Goal: Complete application form

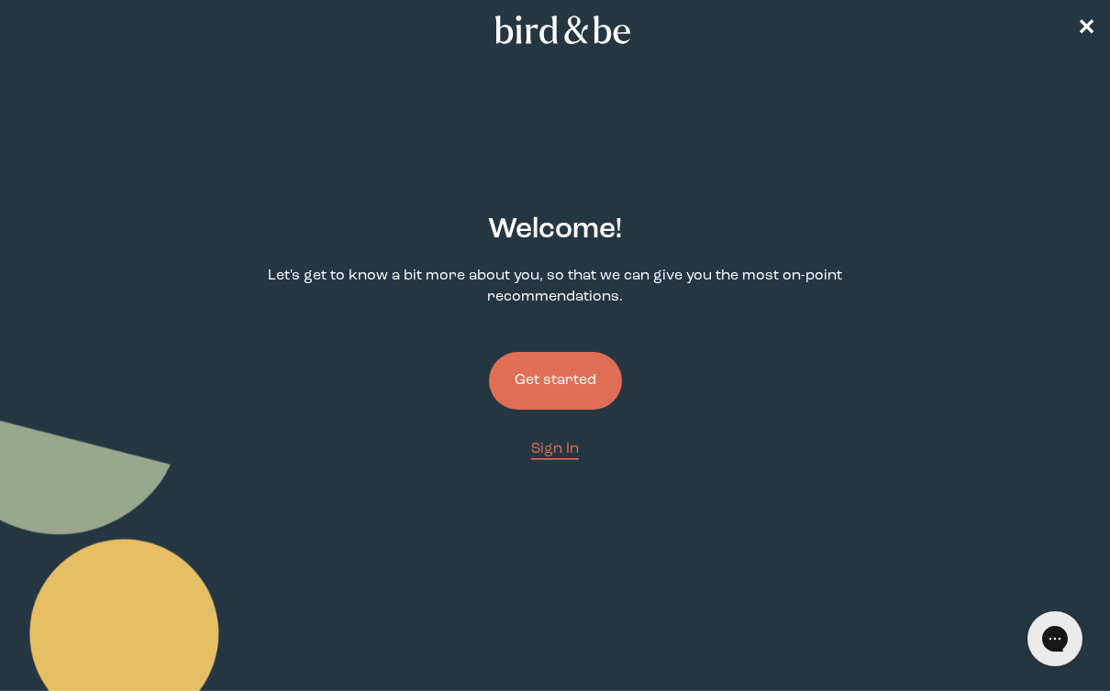
click at [562, 382] on button "Get started" at bounding box center [555, 381] width 133 height 58
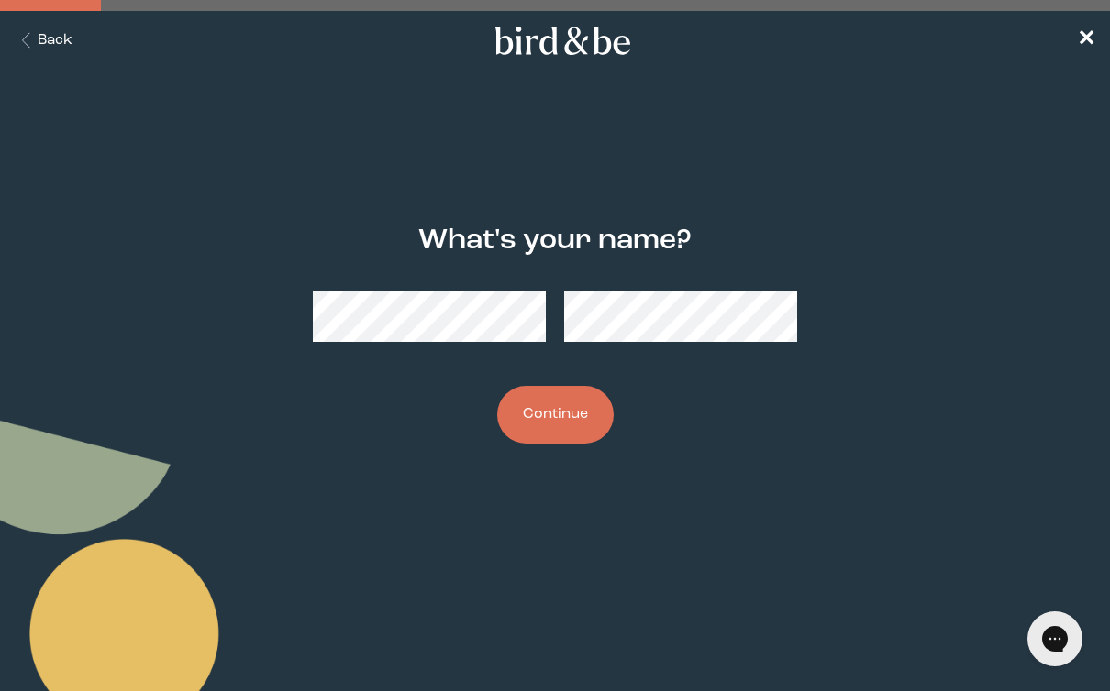
click at [248, 410] on div "What's your name? Continue" at bounding box center [555, 334] width 692 height 278
click at [34, 36] on icon "Back Button" at bounding box center [26, 41] width 23 height 16
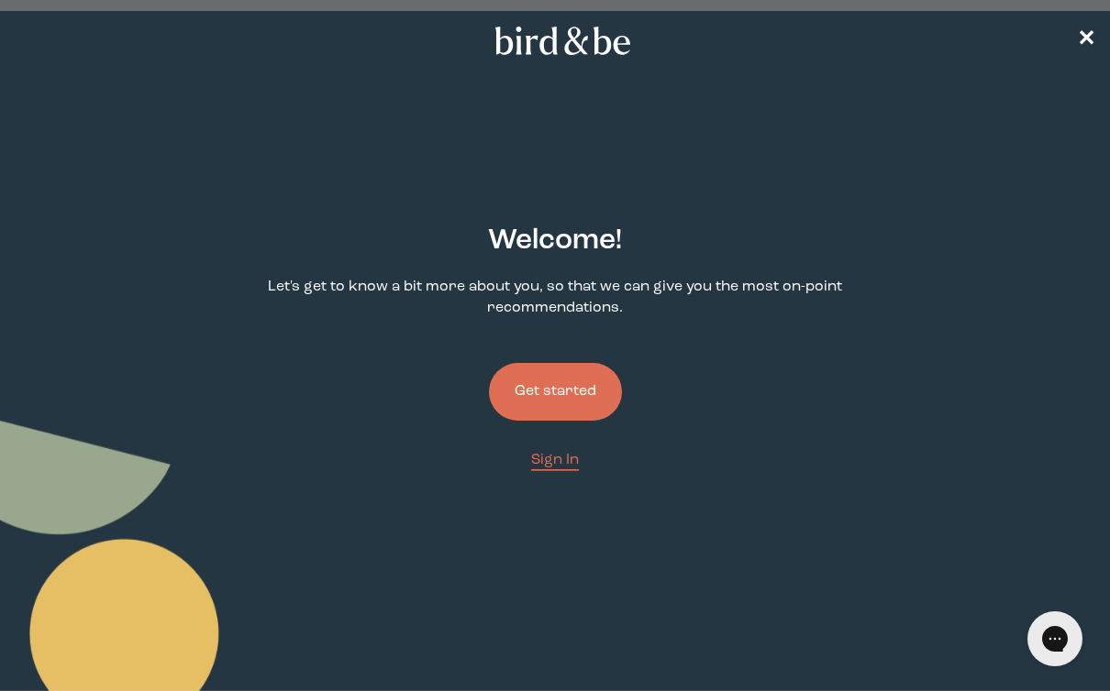
click at [598, 402] on button "Get started" at bounding box center [555, 392] width 133 height 58
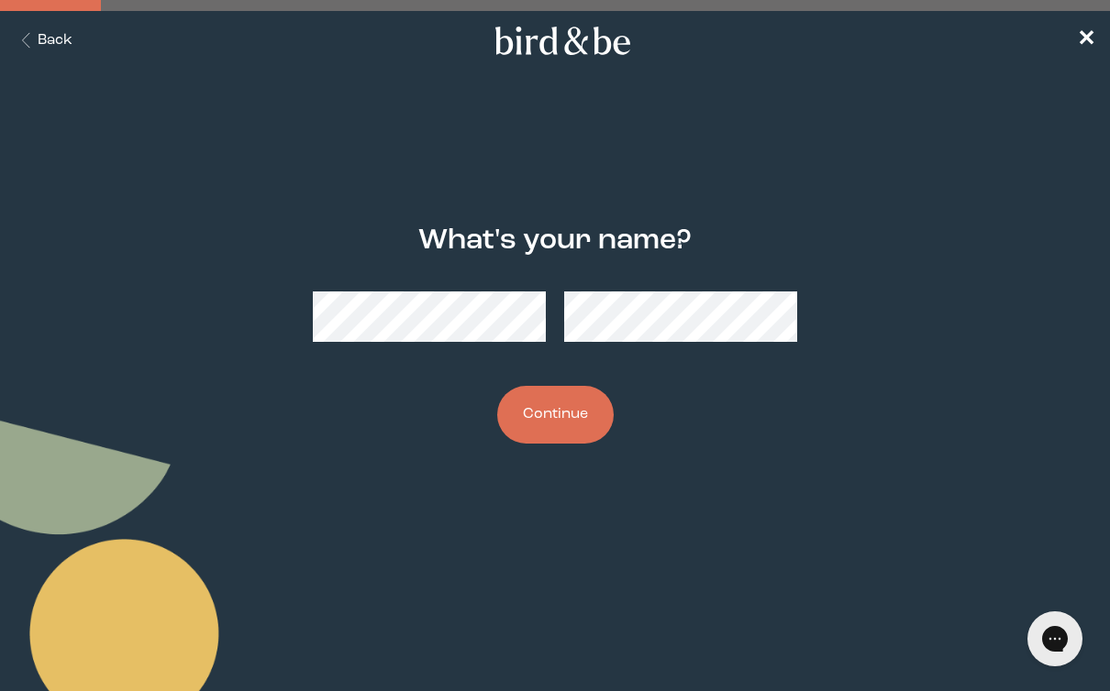
click at [585, 414] on button "Continue" at bounding box center [555, 415] width 116 height 58
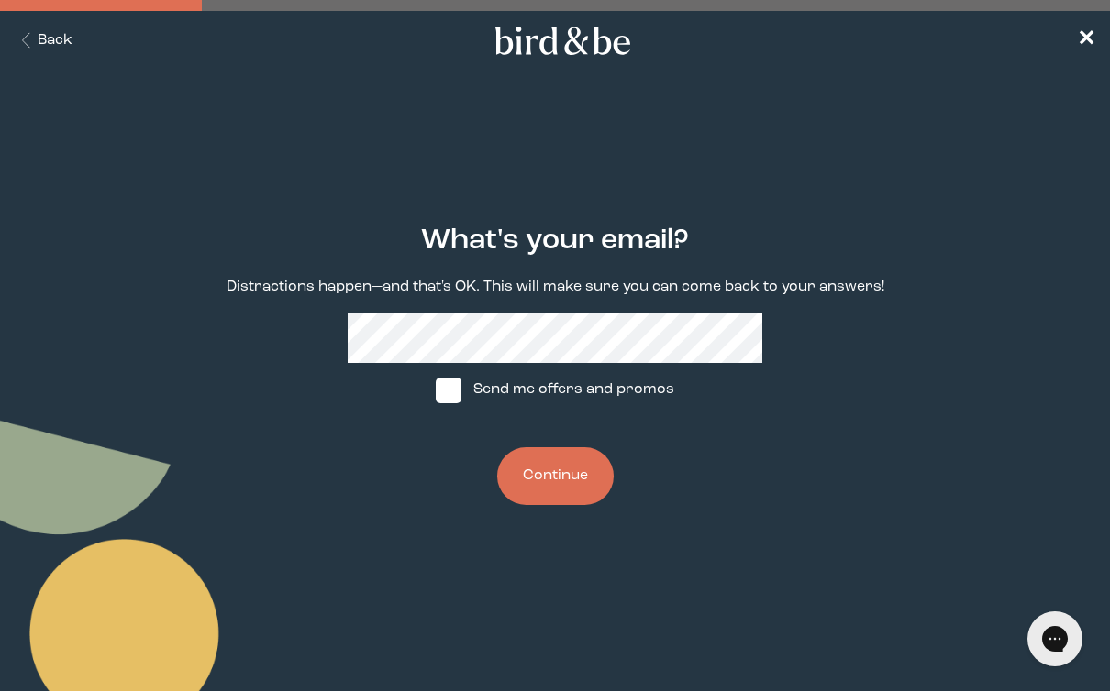
click at [1100, 26] on nav "Back ✕" at bounding box center [555, 40] width 1110 height 59
click at [1089, 37] on span "✕" at bounding box center [1086, 41] width 18 height 22
